Goal: Find contact information: Find contact information

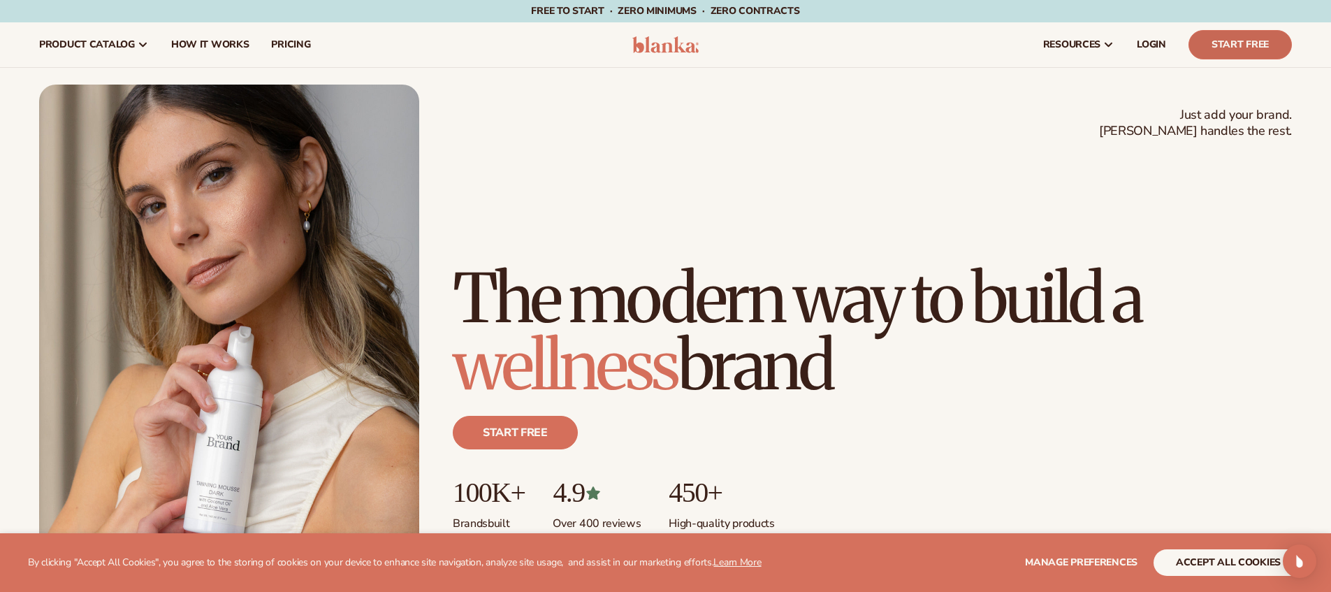
click at [1247, 47] on link "Start Free" at bounding box center [1239, 44] width 103 height 29
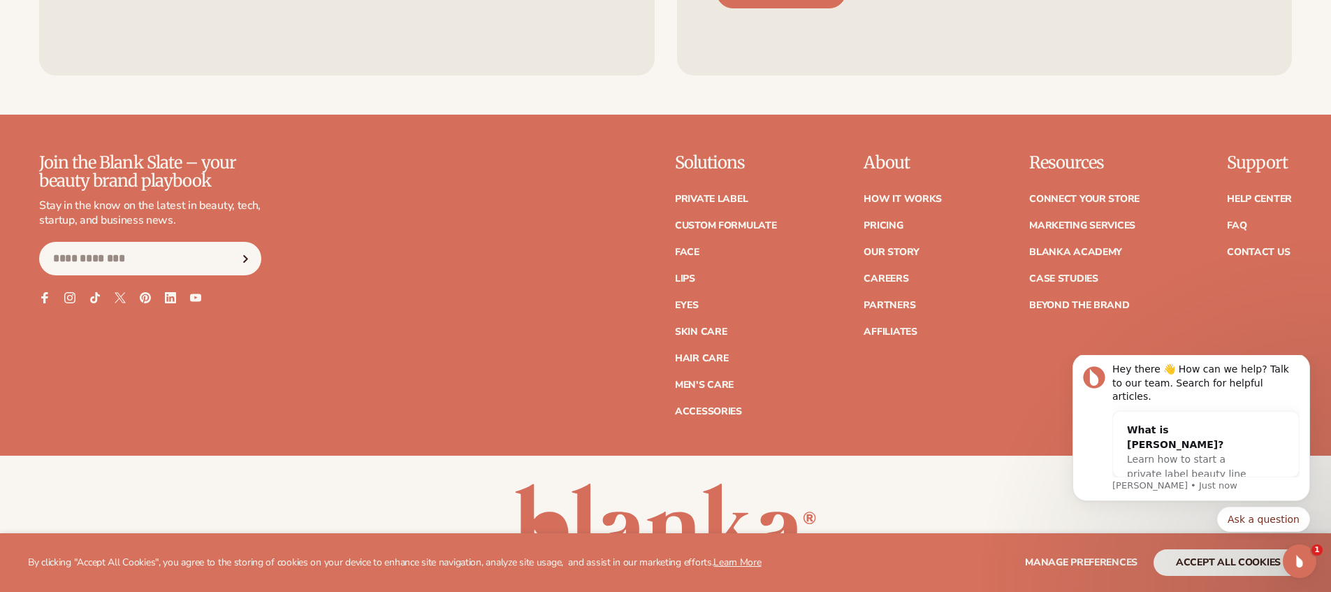
scroll to position [6341, 0]
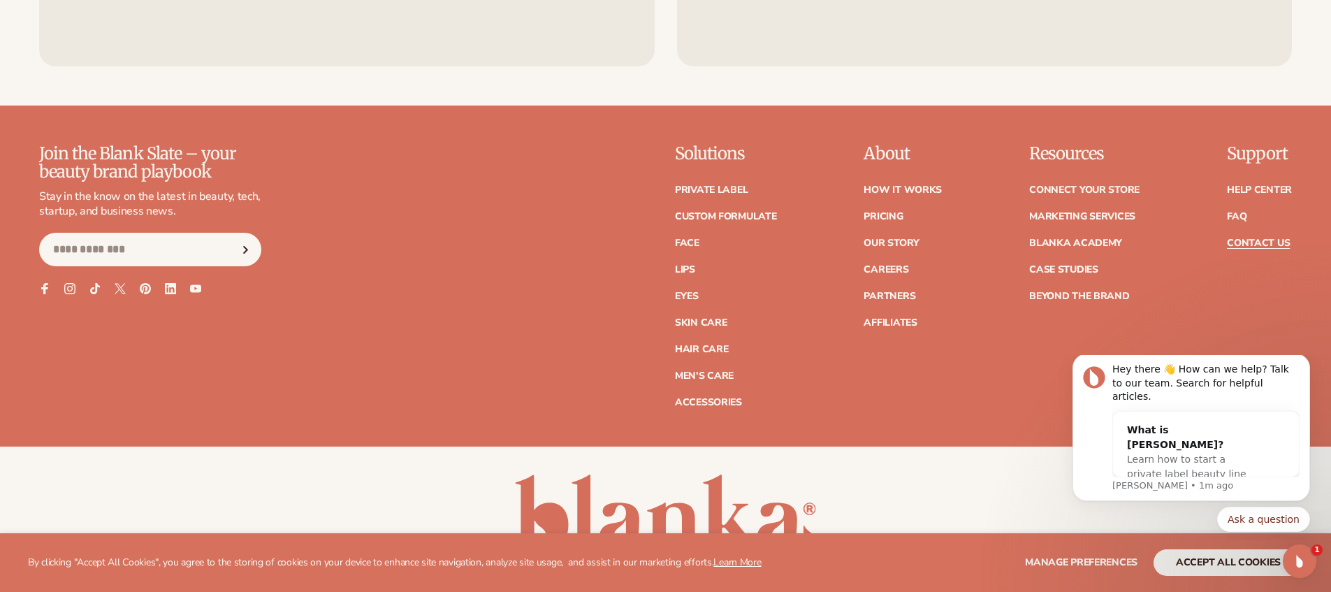
click at [1272, 241] on link "Contact Us" at bounding box center [1258, 243] width 63 height 10
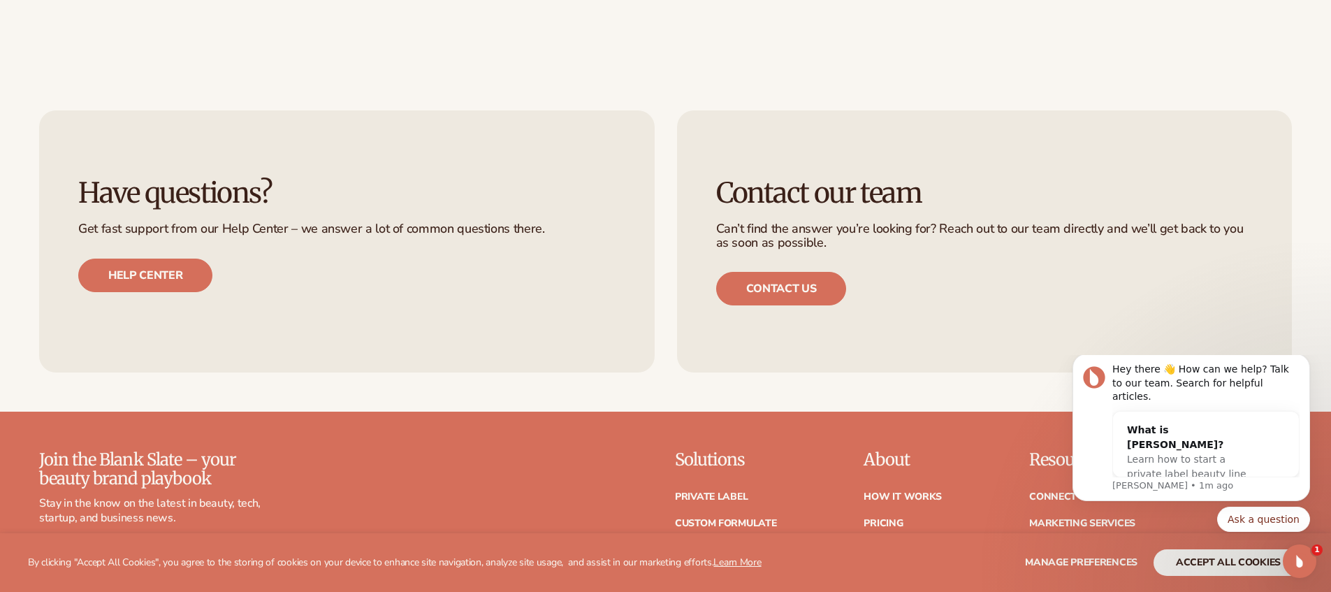
scroll to position [859, 0]
click at [147, 263] on link "Help center" at bounding box center [145, 275] width 134 height 34
